Goal: Information Seeking & Learning: Learn about a topic

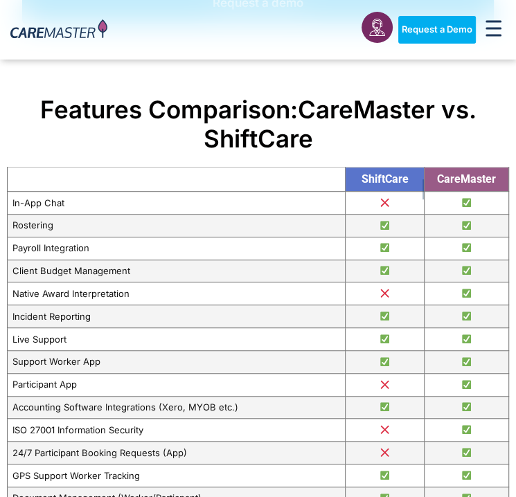
scroll to position [277, 0]
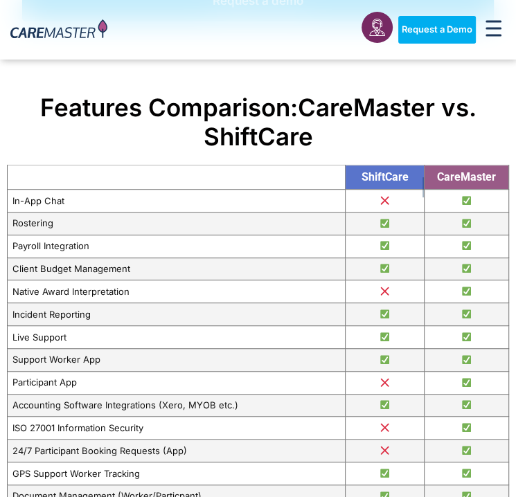
click at [410, 139] on h2 "Features Comparison: CareMaster vs. ShiftCare" at bounding box center [258, 122] width 502 height 58
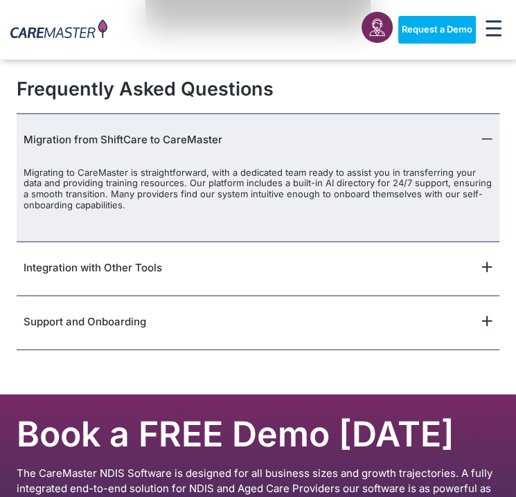
scroll to position [1718, 0]
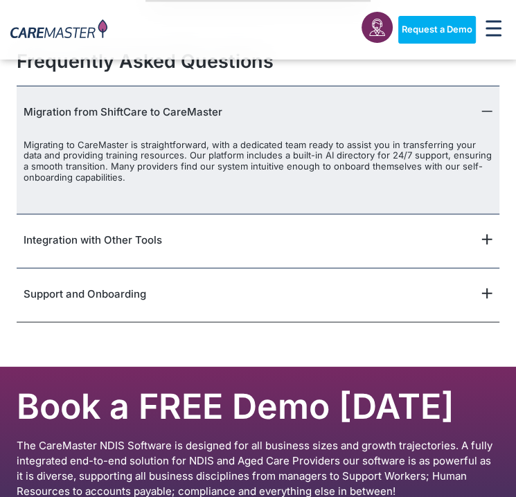
click at [486, 21] on icon "Menu Toggle" at bounding box center [494, 28] width 16 height 17
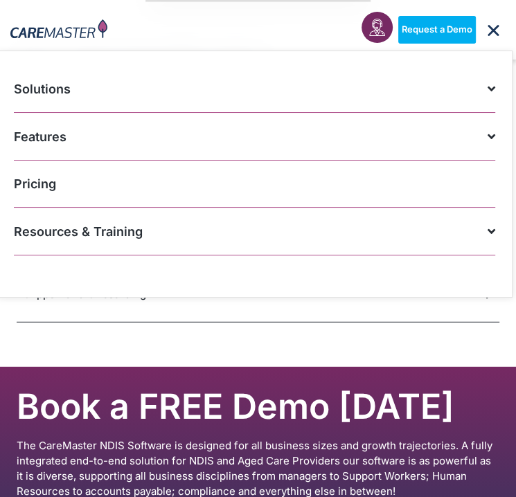
click at [310, 189] on link "Pricing" at bounding box center [254, 184] width 481 height 47
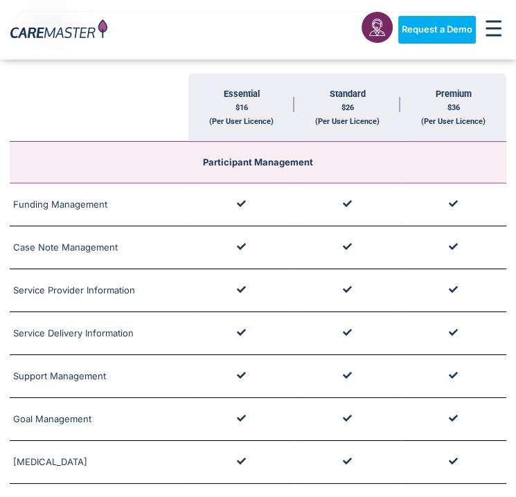
scroll to position [2216, 0]
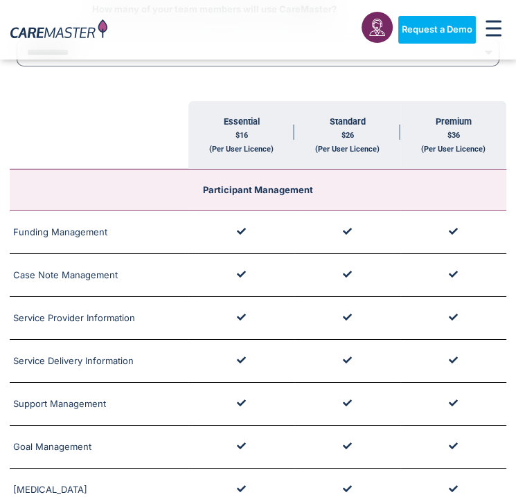
click at [198, 127] on th "Essential $16 (Per User Licence) This software package is an ideal fit for smal…" at bounding box center [241, 135] width 106 height 69
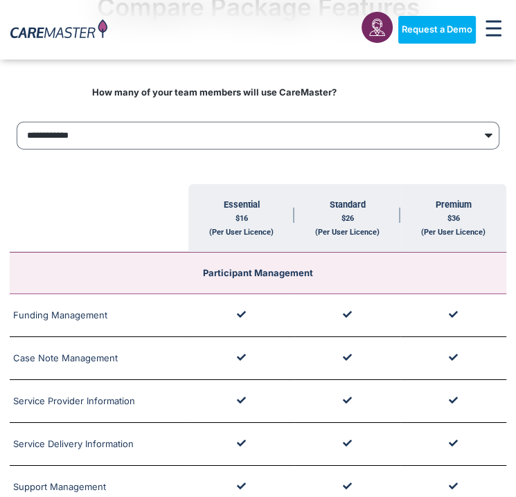
scroll to position [2105, 0]
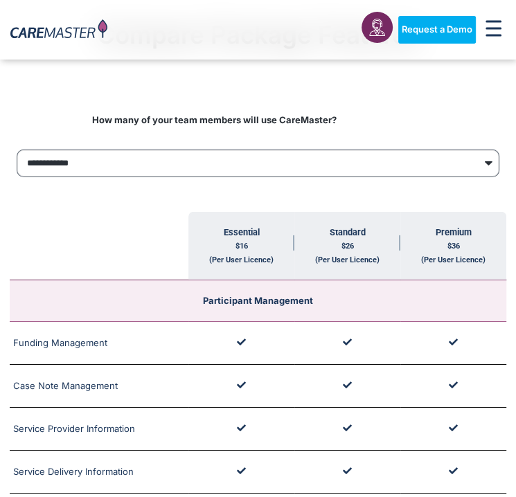
click at [188, 150] on select "**********" at bounding box center [258, 164] width 483 height 28
select select "***"
click at [17, 150] on select "**********" at bounding box center [258, 164] width 483 height 28
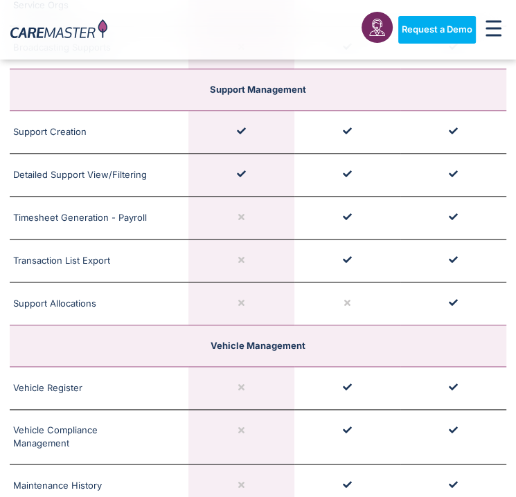
scroll to position [3297, 0]
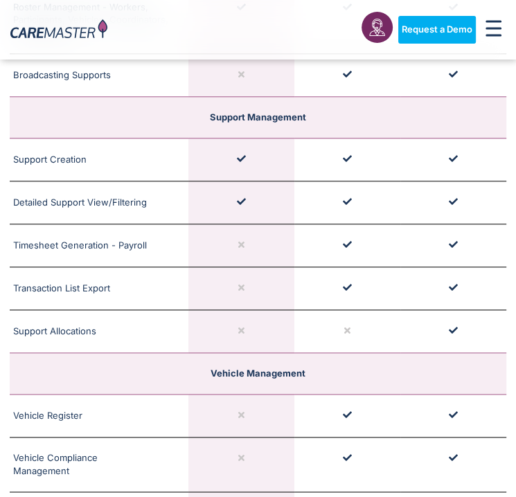
click at [84, 314] on td "Support Allocations Easily assign names to support with multiple roster perspec…" at bounding box center [99, 331] width 179 height 42
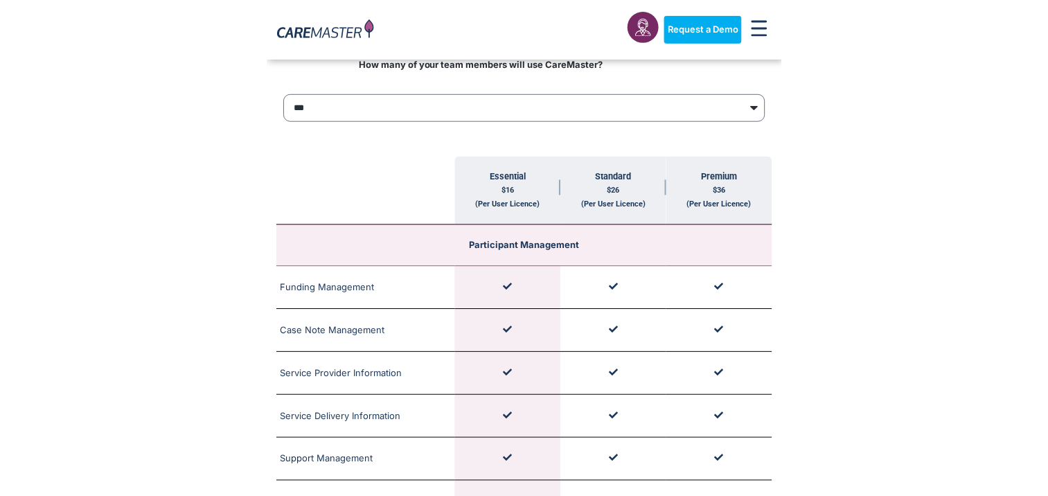
scroll to position [2189, 0]
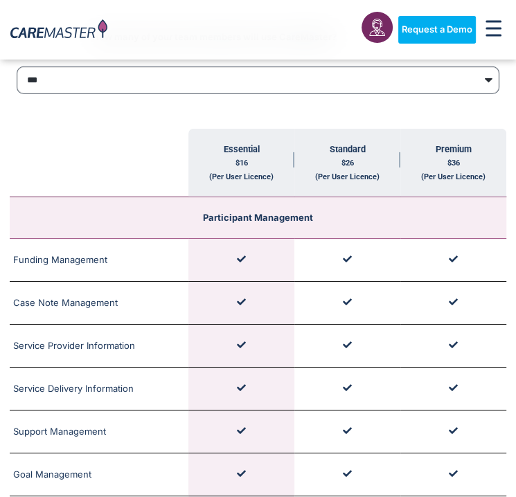
click at [284, 70] on select "**********" at bounding box center [258, 80] width 483 height 28
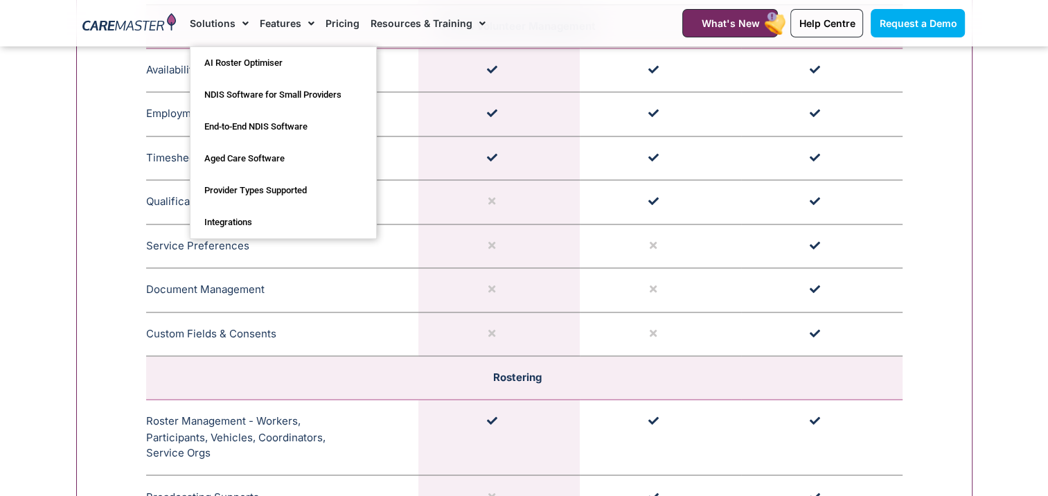
click at [515, 126] on td at bounding box center [660, 114] width 161 height 44
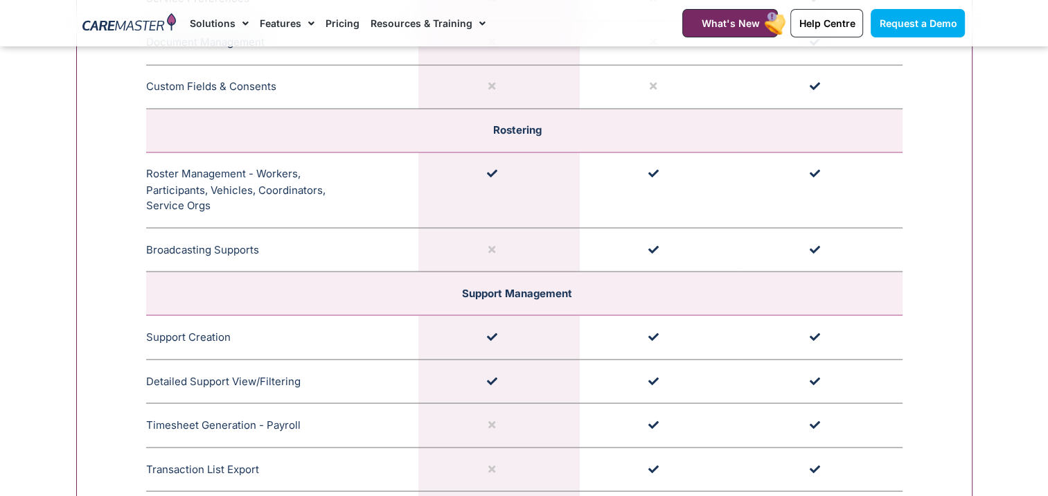
scroll to position [2438, 0]
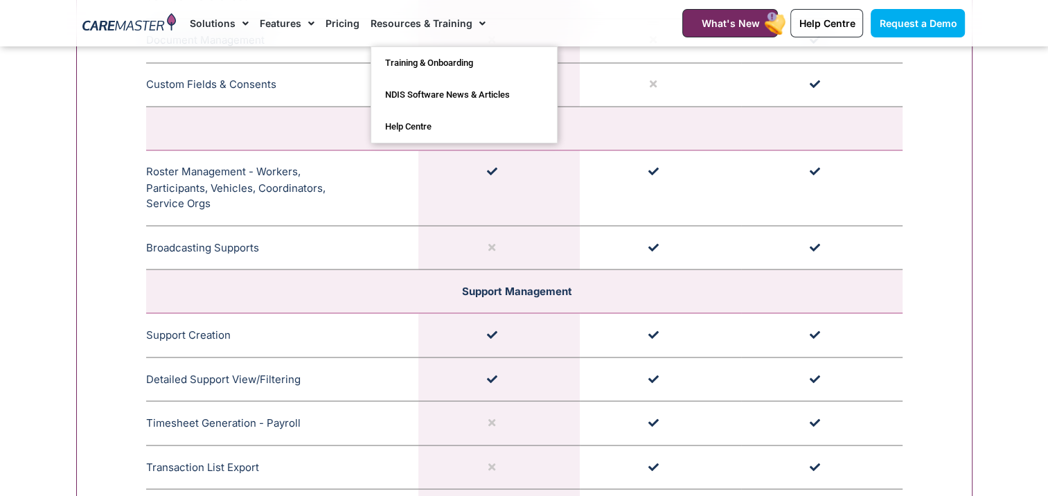
click at [453, 21] on link "Resources & Training" at bounding box center [428, 23] width 115 height 46
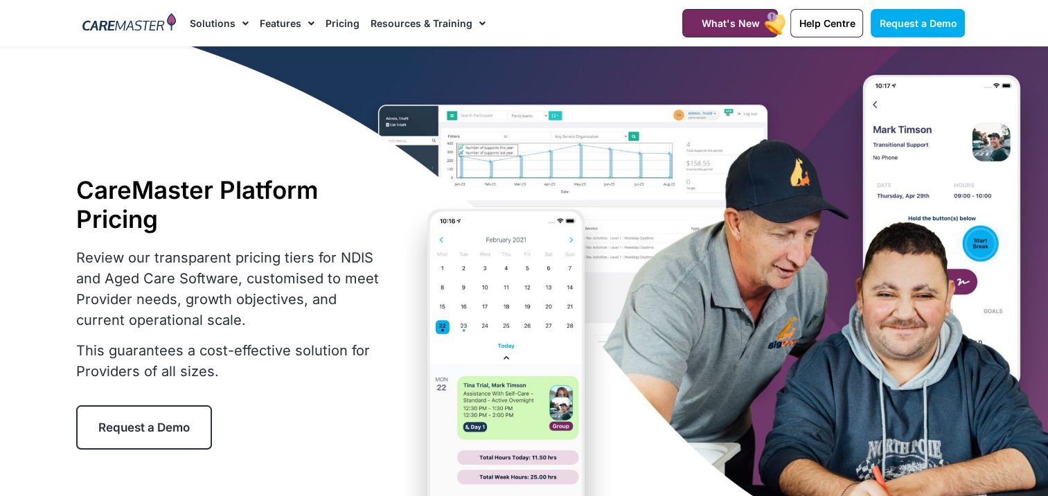
click at [453, 21] on link "Resources & Training" at bounding box center [428, 23] width 115 height 46
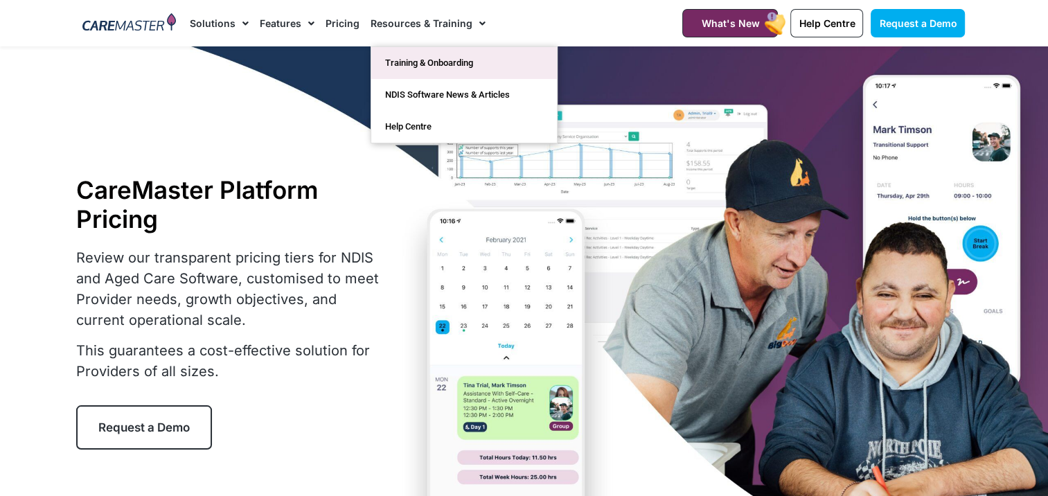
click at [427, 59] on link "Training & Onboarding" at bounding box center [464, 63] width 186 height 32
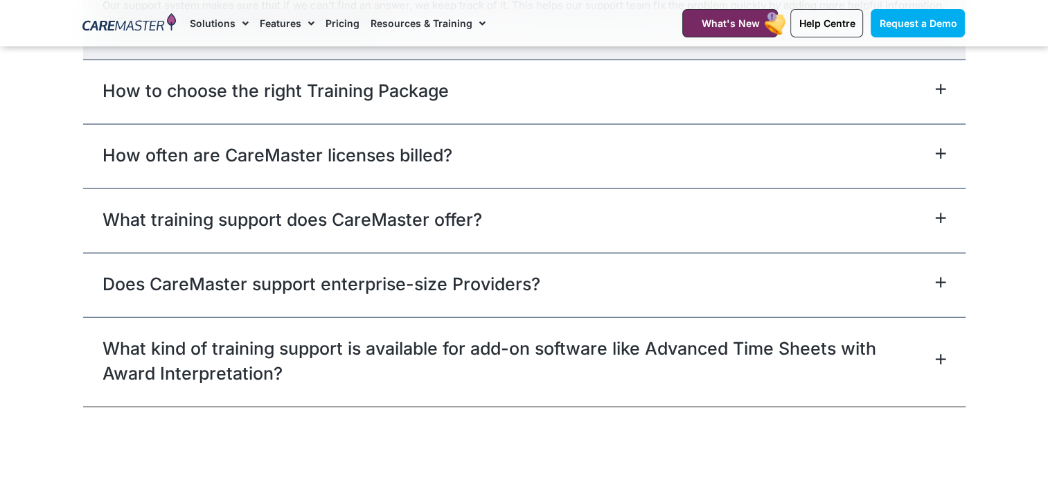
scroll to position [3103, 0]
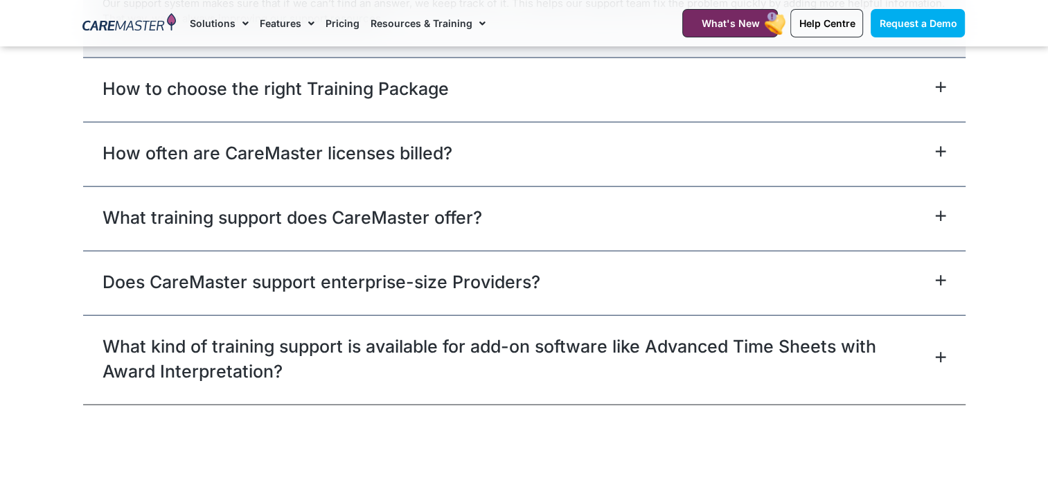
click at [474, 83] on div "How to choose the right Training Package" at bounding box center [524, 89] width 882 height 64
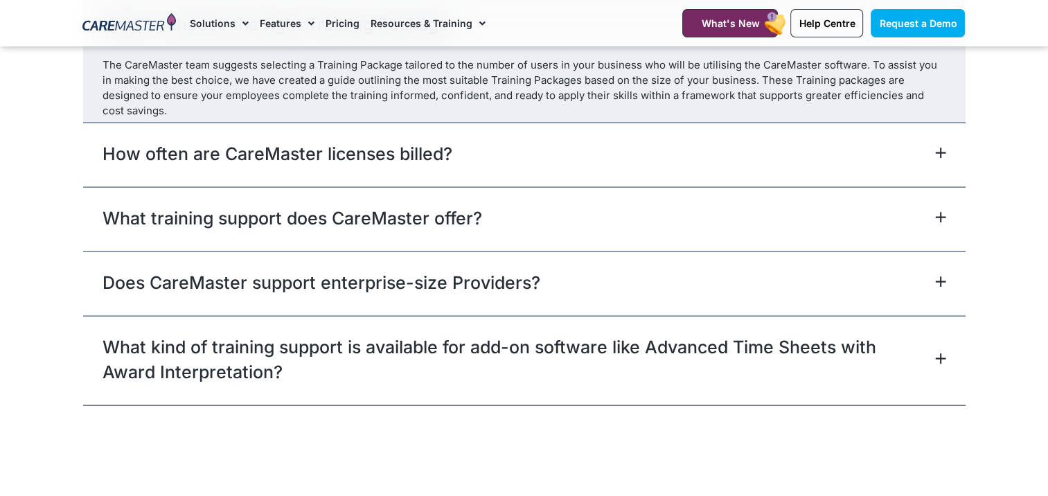
scroll to position [2968, 0]
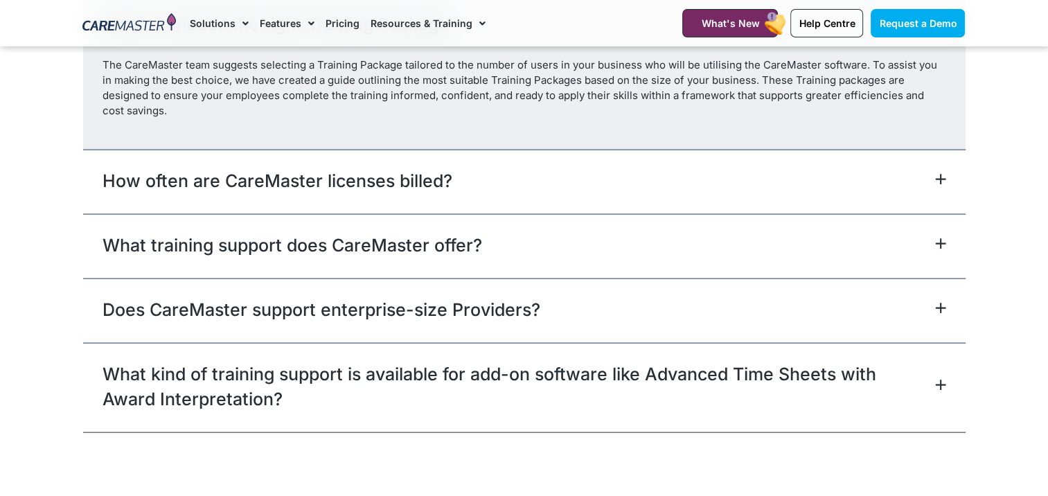
click at [1014, 200] on section "Frequently Asked Questions What Learning Resources are available in addition to…" at bounding box center [524, 148] width 1048 height 582
